Goal: Task Accomplishment & Management: Manage account settings

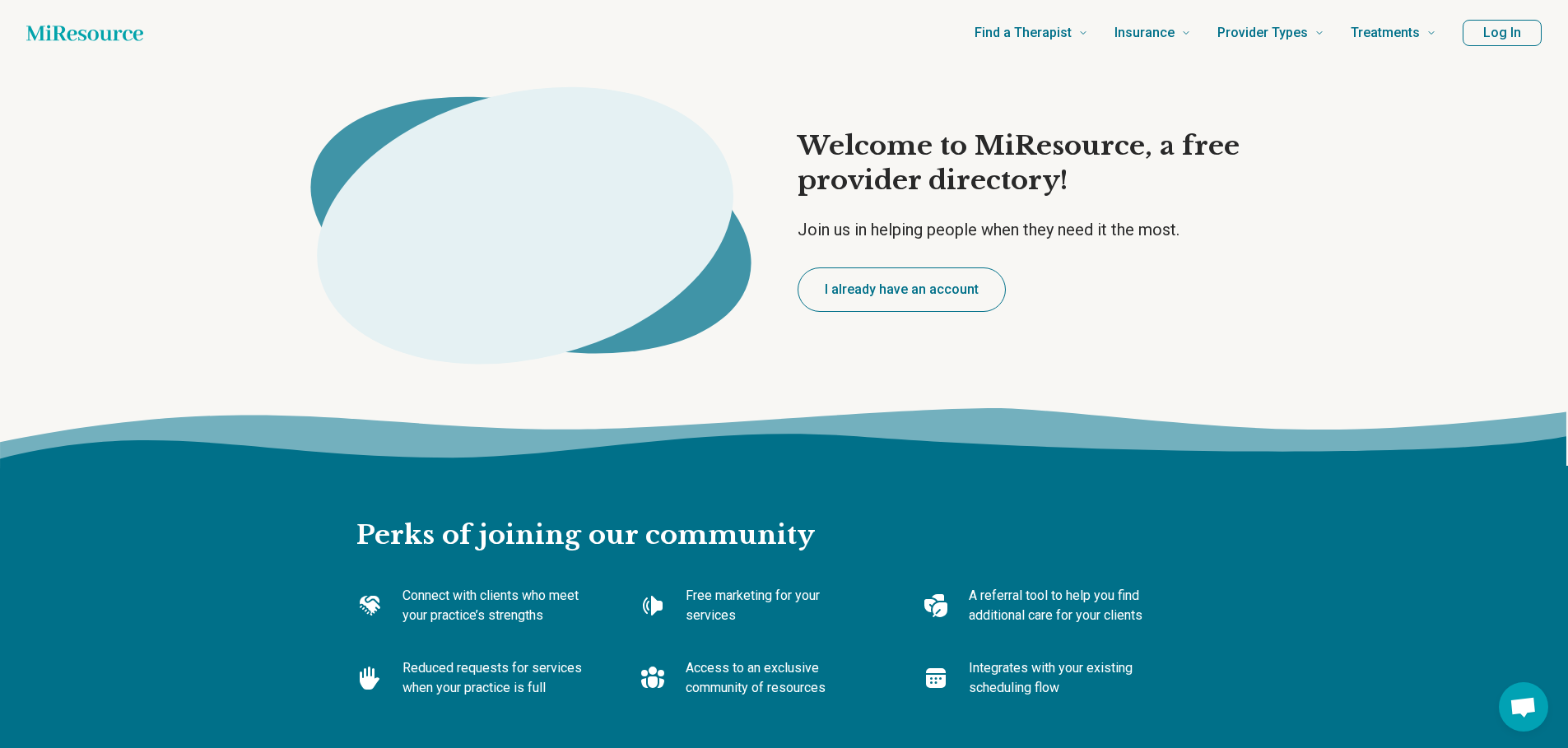
type textarea "*"
click at [1511, 39] on button "Log In" at bounding box center [1501, 32] width 79 height 26
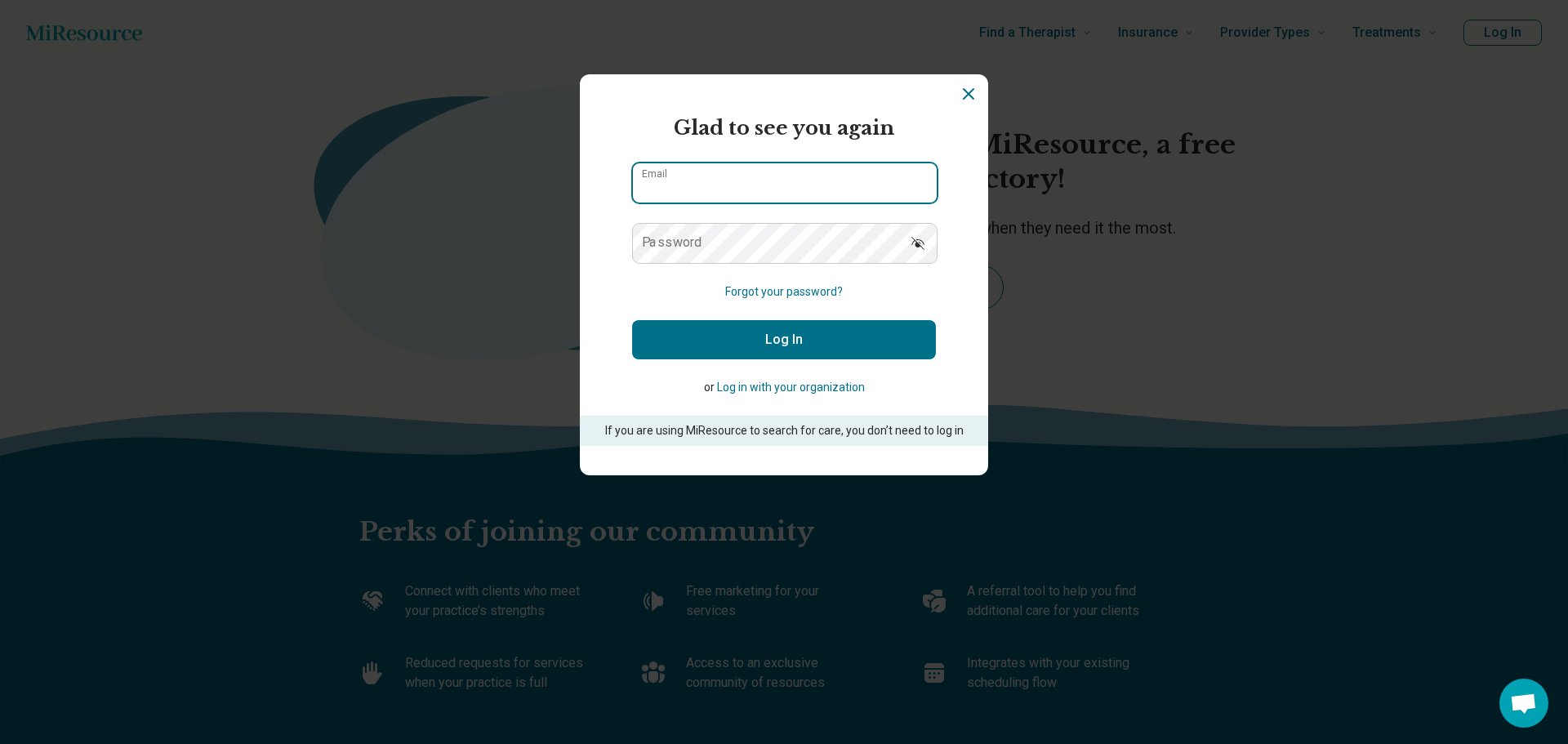
type input "**********"
click at [792, 331] on button "Log In" at bounding box center [784, 340] width 304 height 40
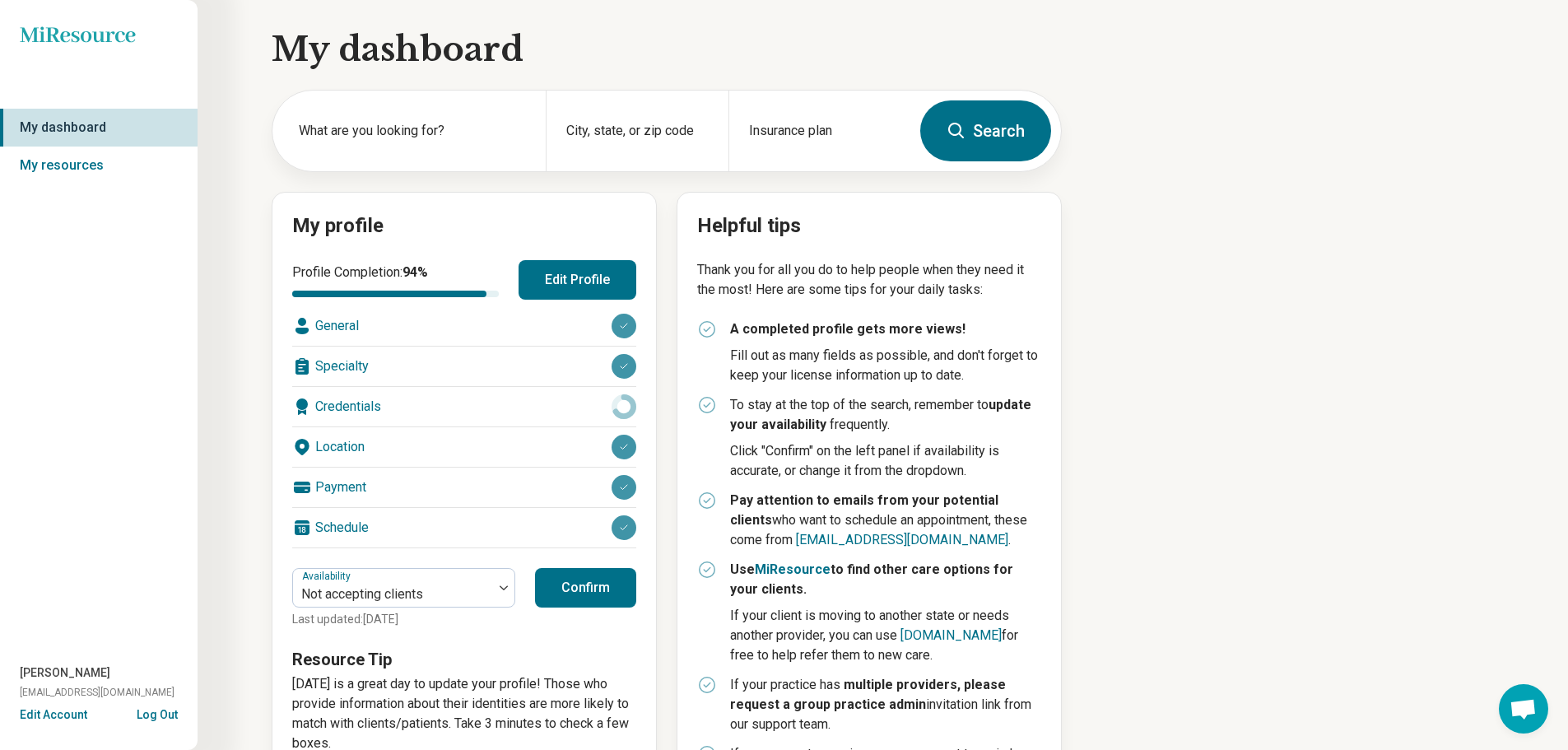
click at [346, 364] on div "Specialty" at bounding box center [464, 366] width 344 height 40
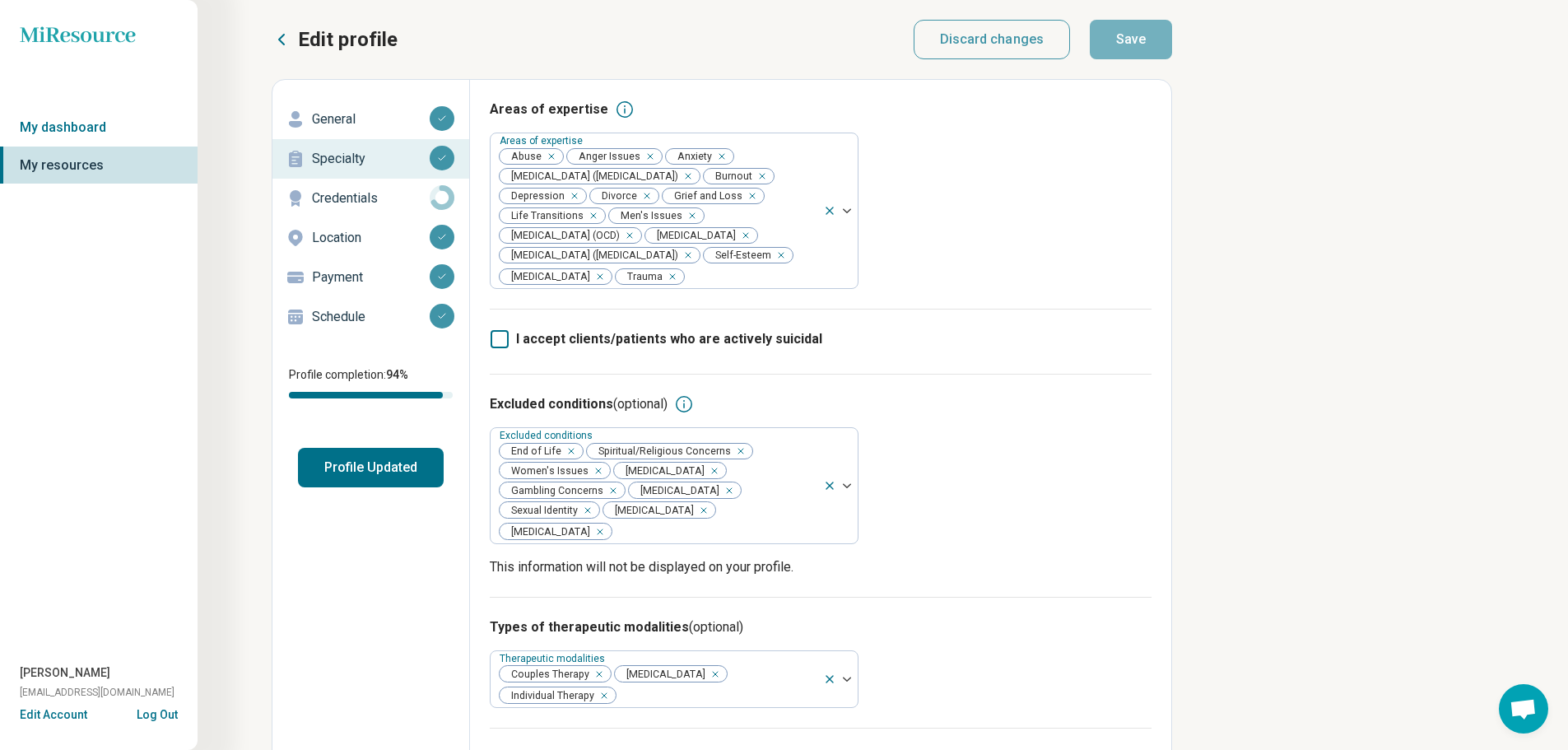
click at [345, 116] on p "General" at bounding box center [370, 119] width 118 height 19
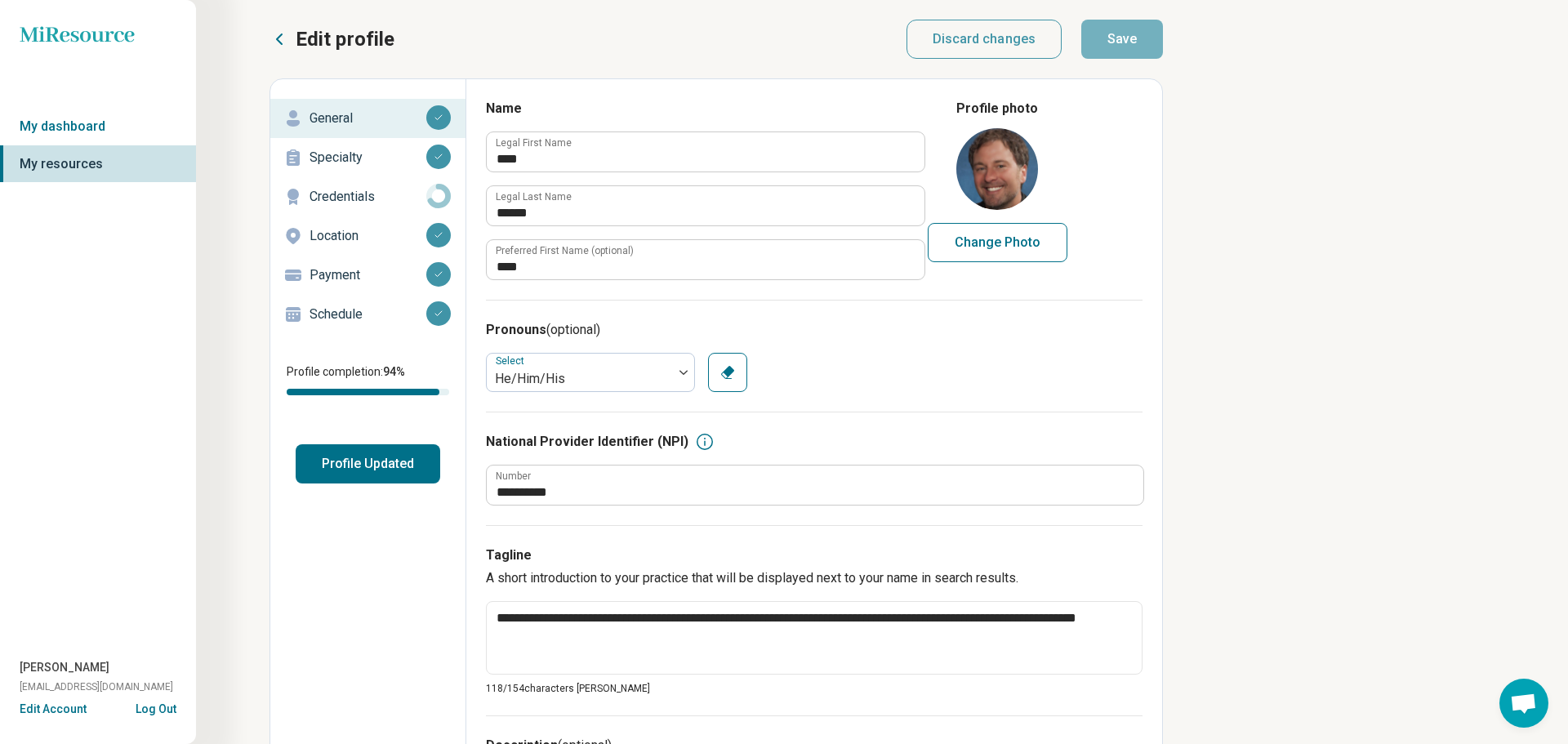
type textarea "*"
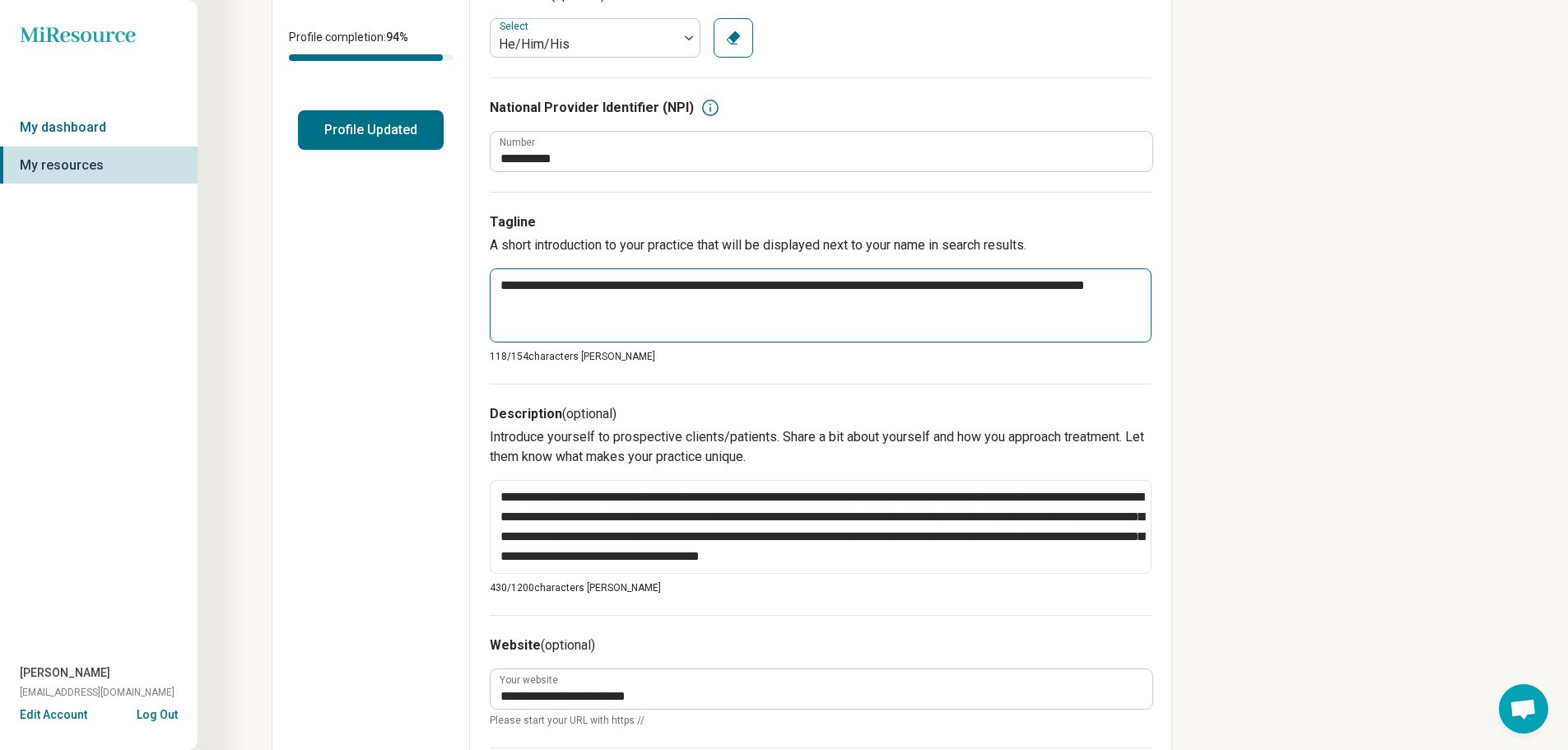
scroll to position [411, 0]
